Goal: Obtain resource: Download file/media

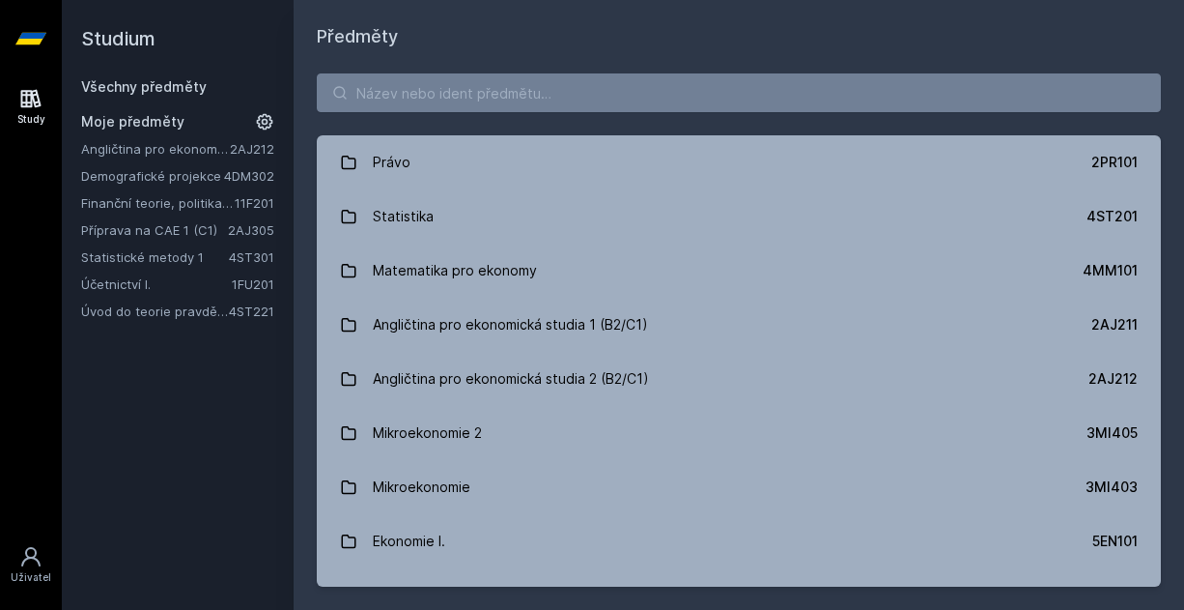
click at [142, 277] on link "Účetnictví I." at bounding box center [156, 283] width 151 height 19
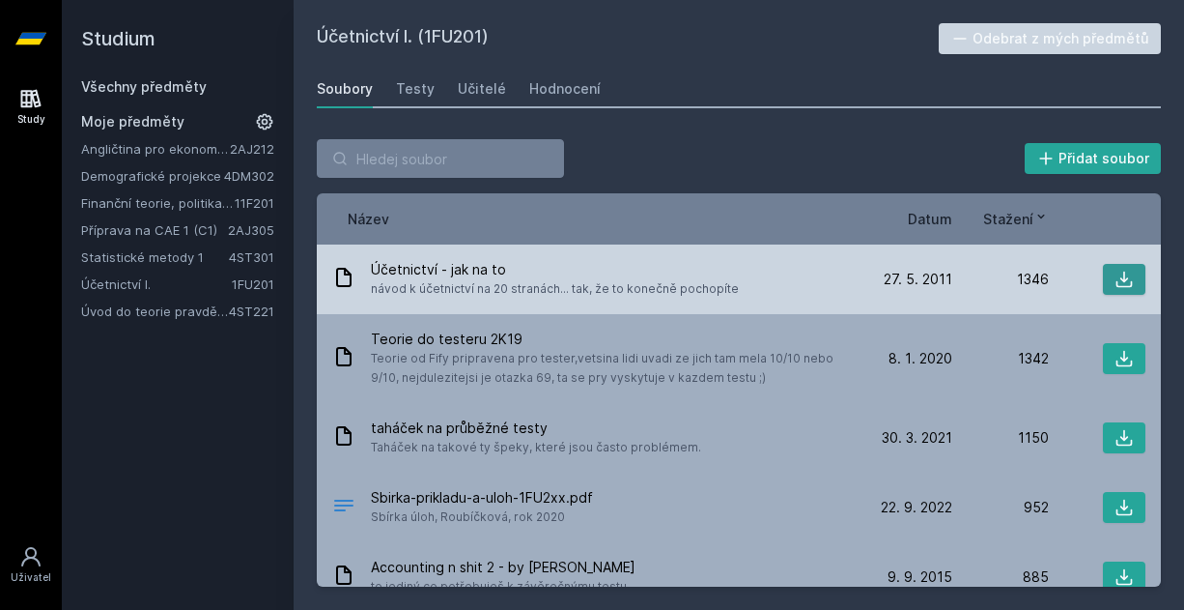
click at [1126, 272] on button at bounding box center [1124, 279] width 43 height 31
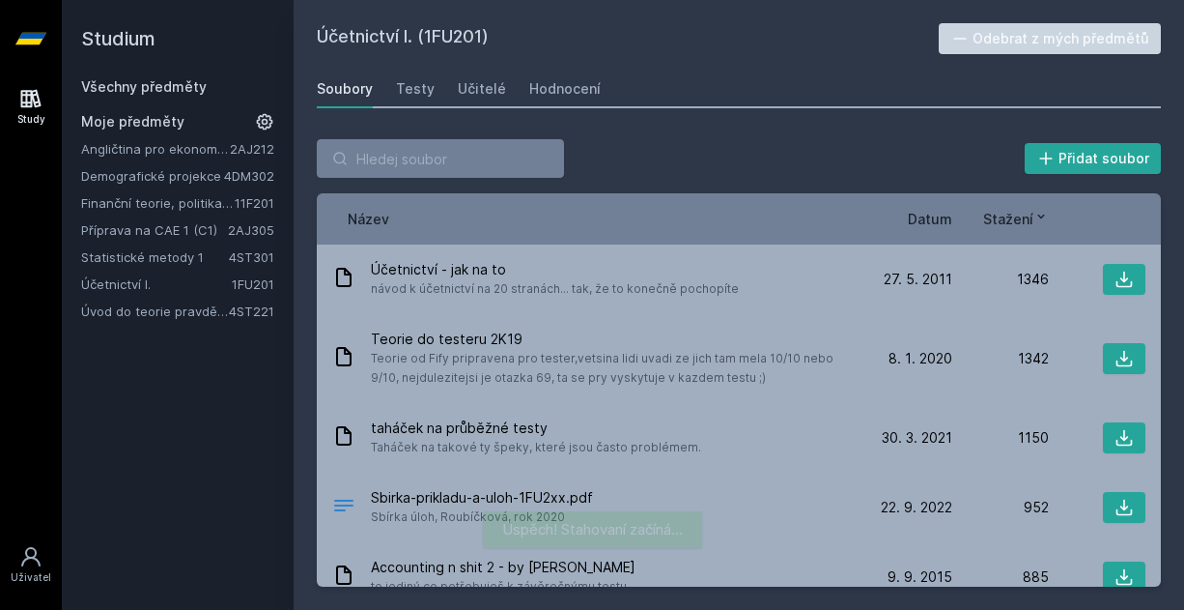
click at [1021, 213] on span "Stažení" at bounding box center [1008, 219] width 50 height 20
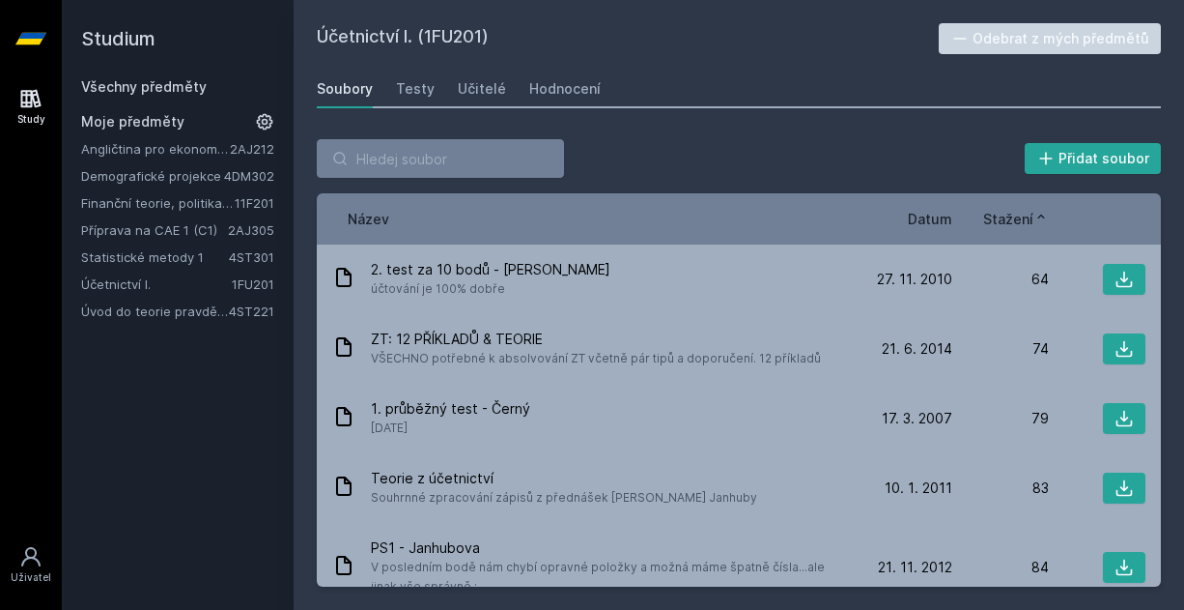
click at [1021, 213] on span "Stažení" at bounding box center [1008, 219] width 50 height 20
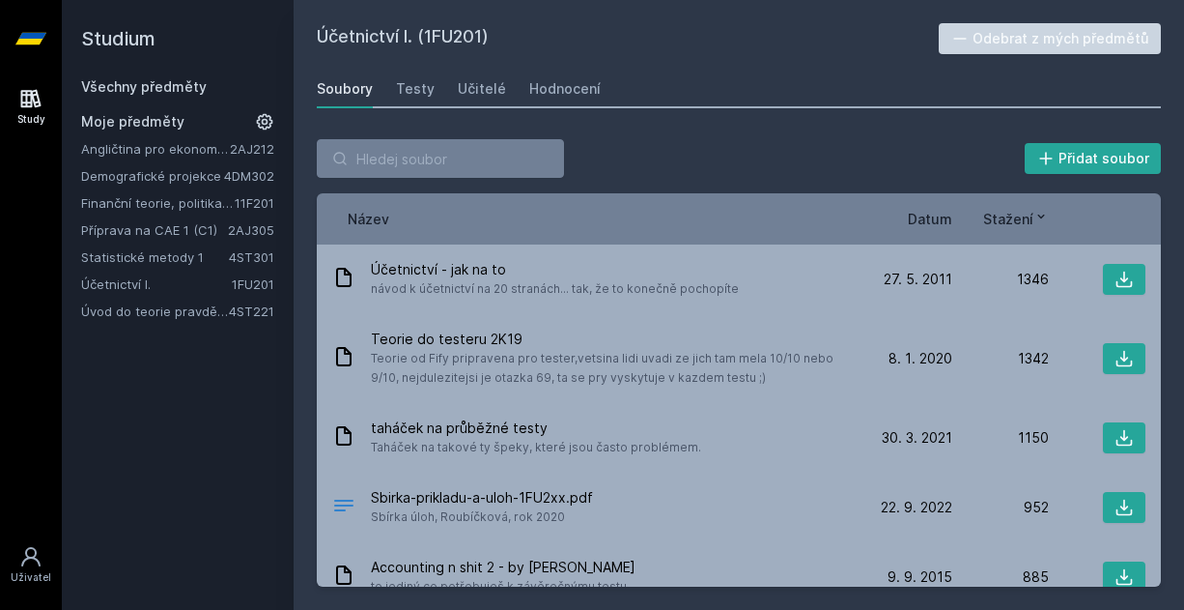
click at [940, 218] on span "Datum" at bounding box center [930, 219] width 44 height 20
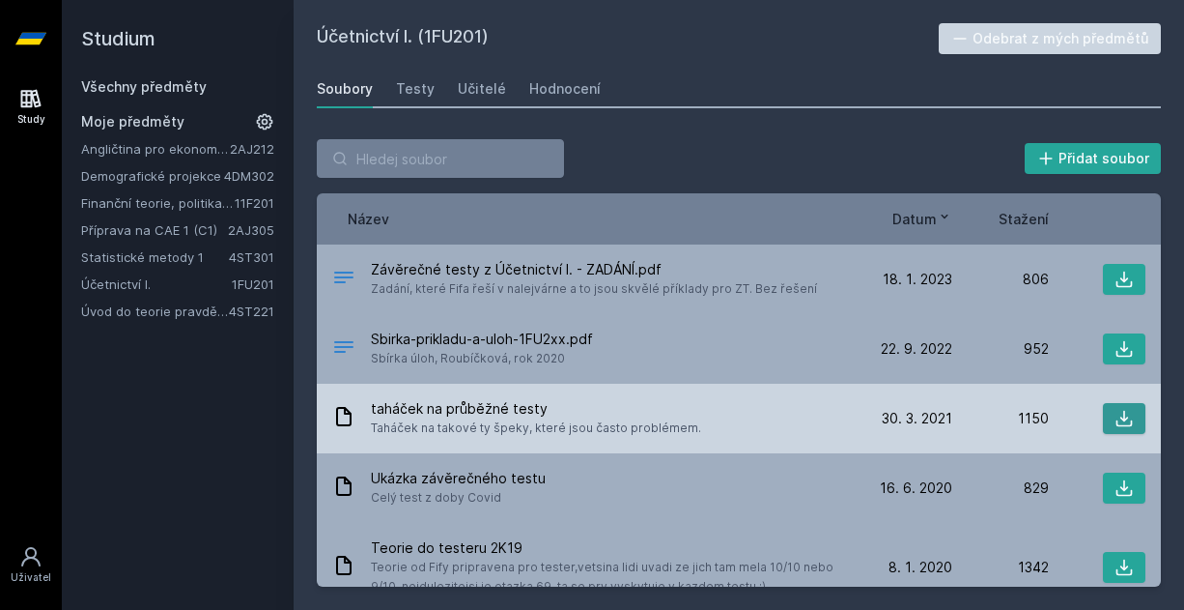
click at [1124, 413] on icon at bounding box center [1124, 418] width 19 height 19
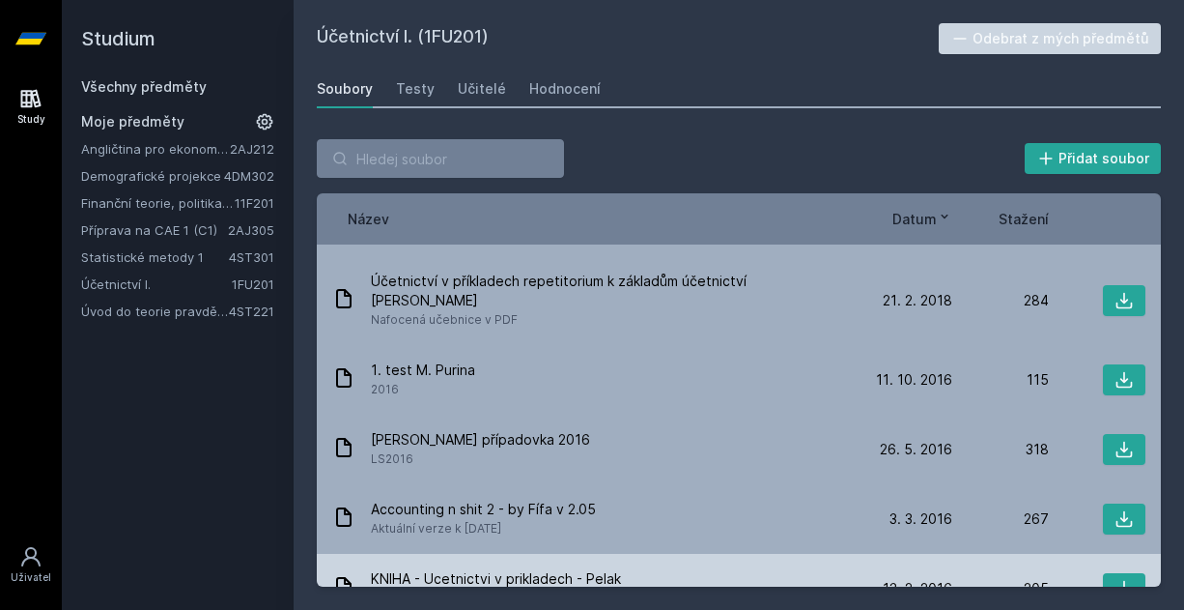
scroll to position [386, 0]
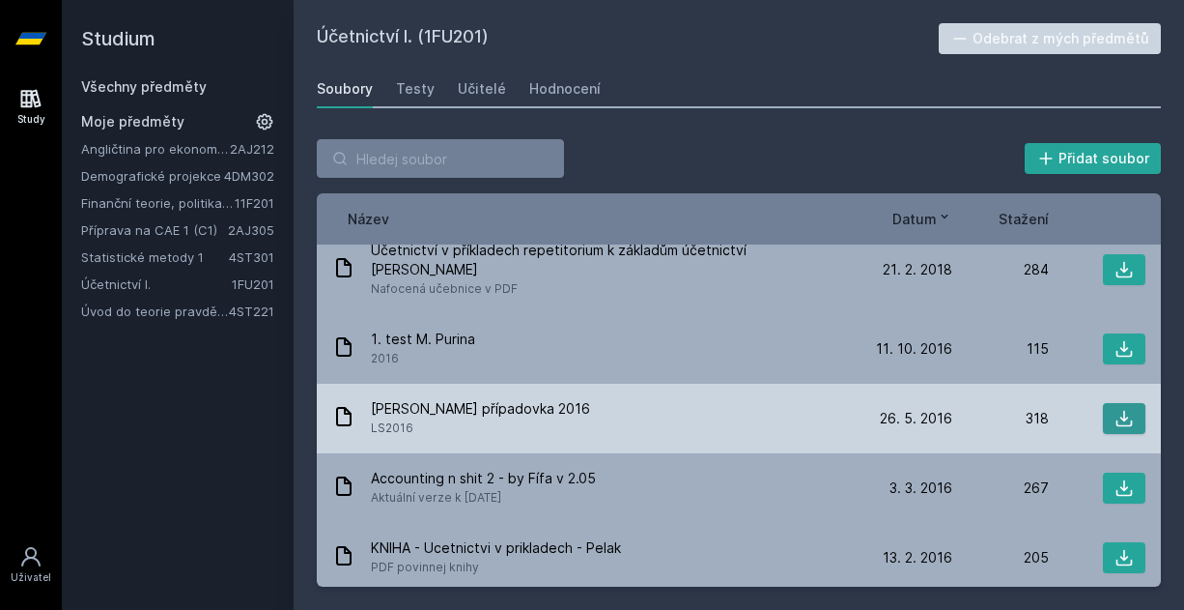
click at [1123, 409] on icon at bounding box center [1124, 418] width 19 height 19
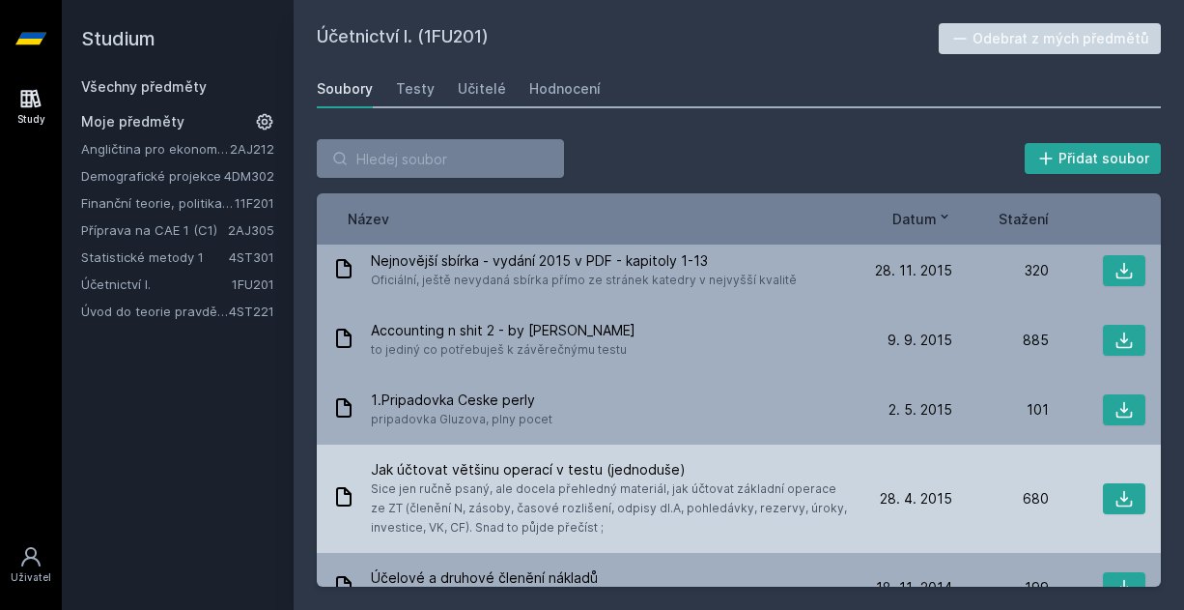
scroll to position [773, 0]
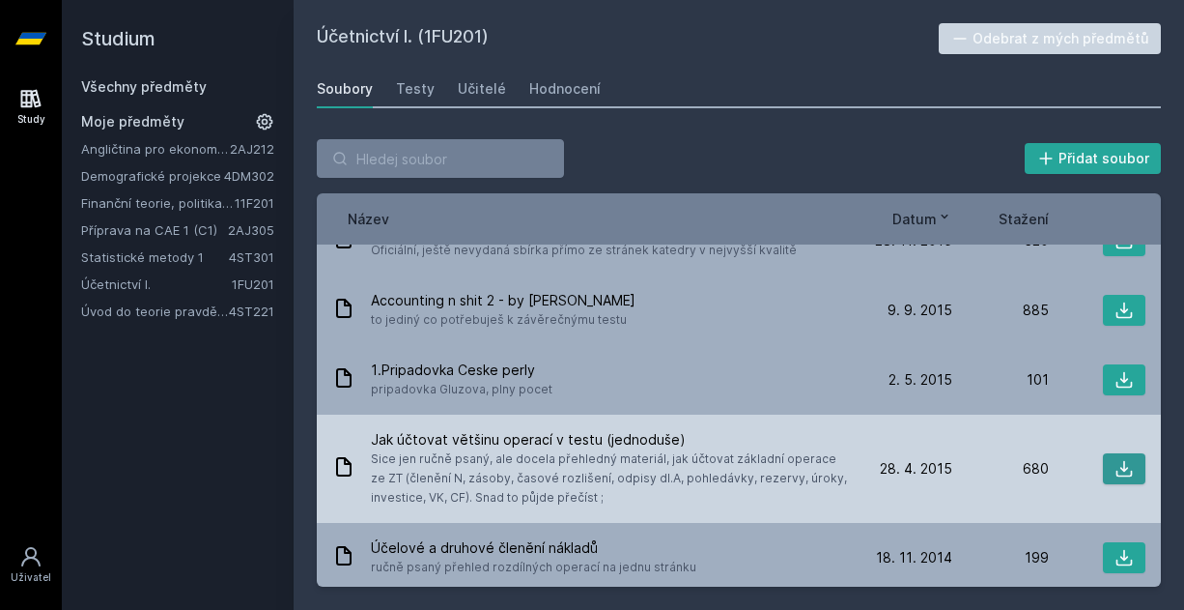
click at [1115, 459] on icon at bounding box center [1124, 468] width 19 height 19
